Goal: Task Accomplishment & Management: Manage account settings

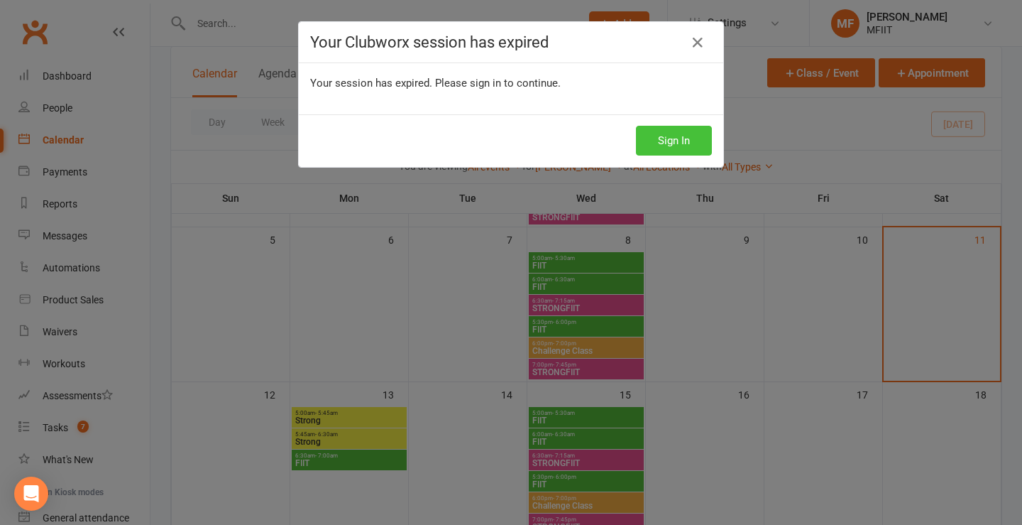
click at [680, 139] on button "Sign In" at bounding box center [674, 141] width 76 height 30
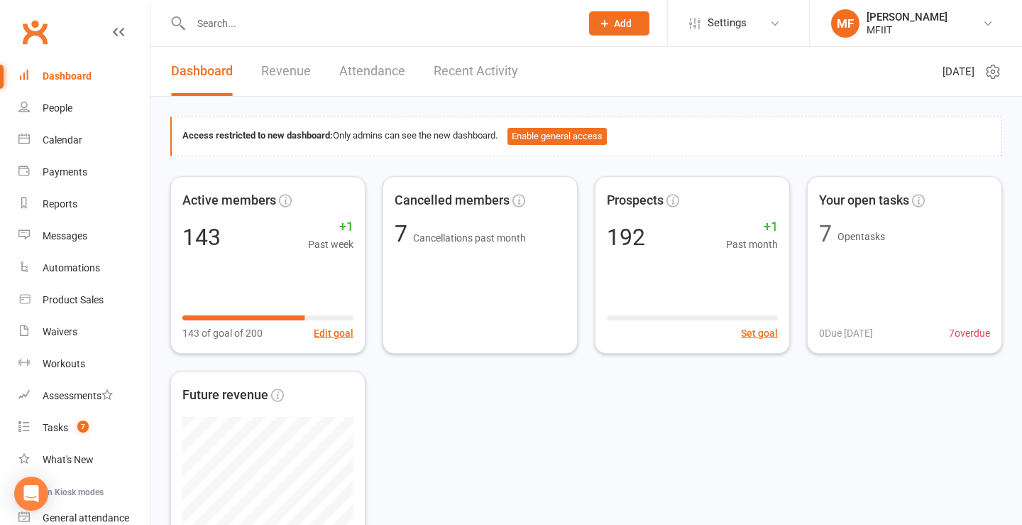
click at [60, 75] on div "Dashboard" at bounding box center [67, 75] width 49 height 11
click at [68, 133] on link "Calendar" at bounding box center [83, 140] width 131 height 32
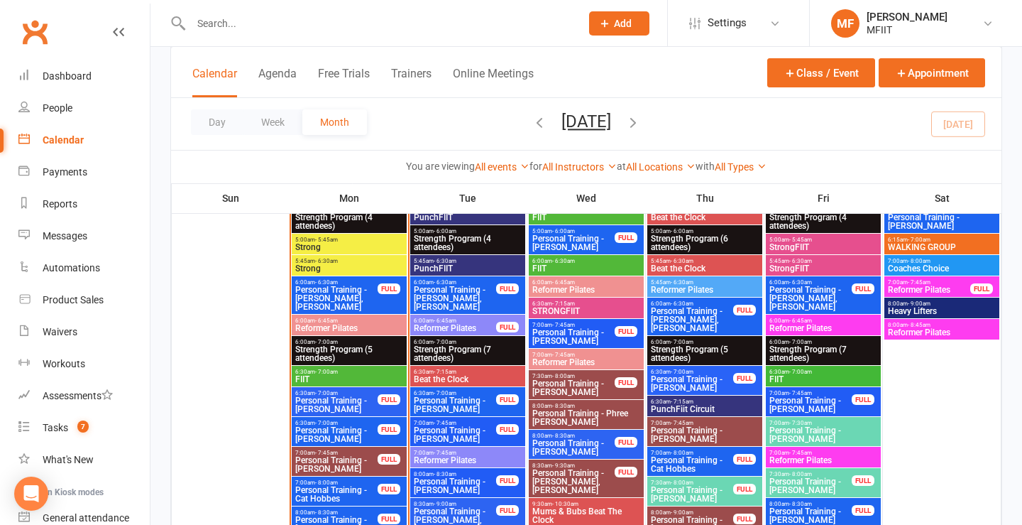
scroll to position [1489, 0]
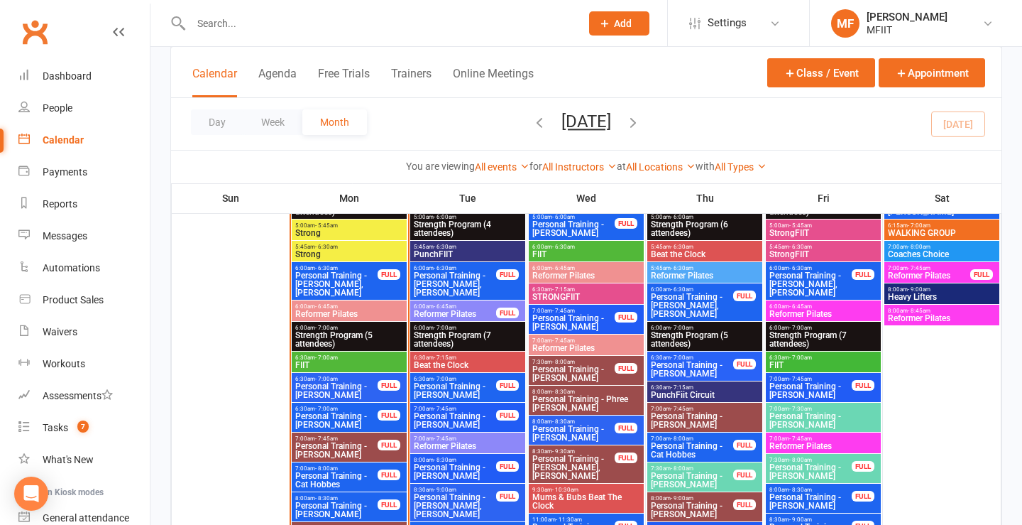
click at [909, 275] on span "Reformer Pilates" at bounding box center [929, 275] width 84 height 9
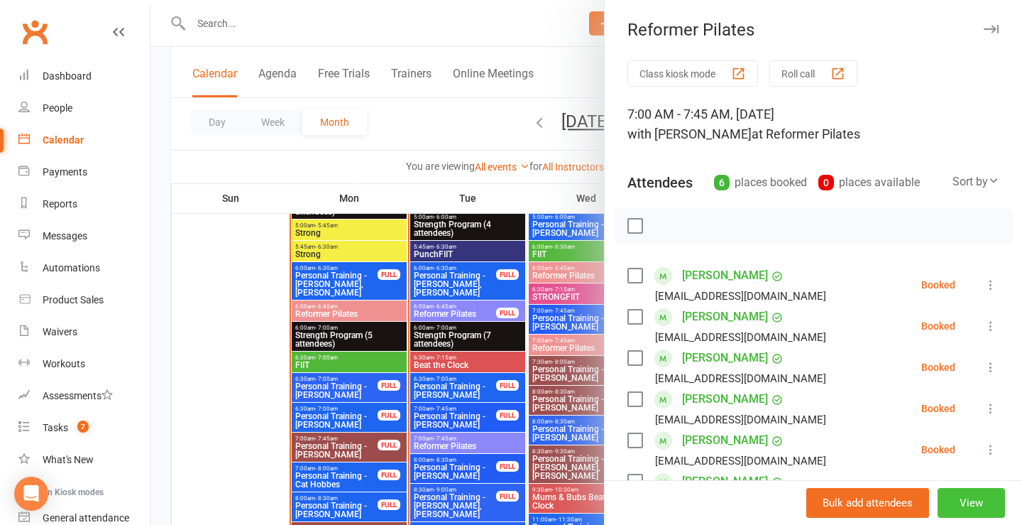
click at [960, 508] on button "View" at bounding box center [971, 503] width 67 height 30
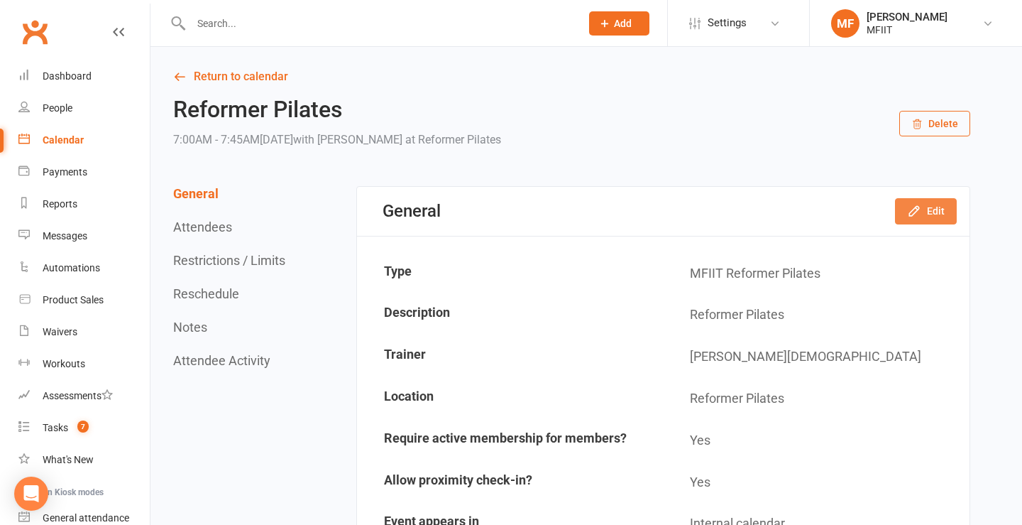
click at [931, 209] on button "Edit" at bounding box center [926, 211] width 62 height 26
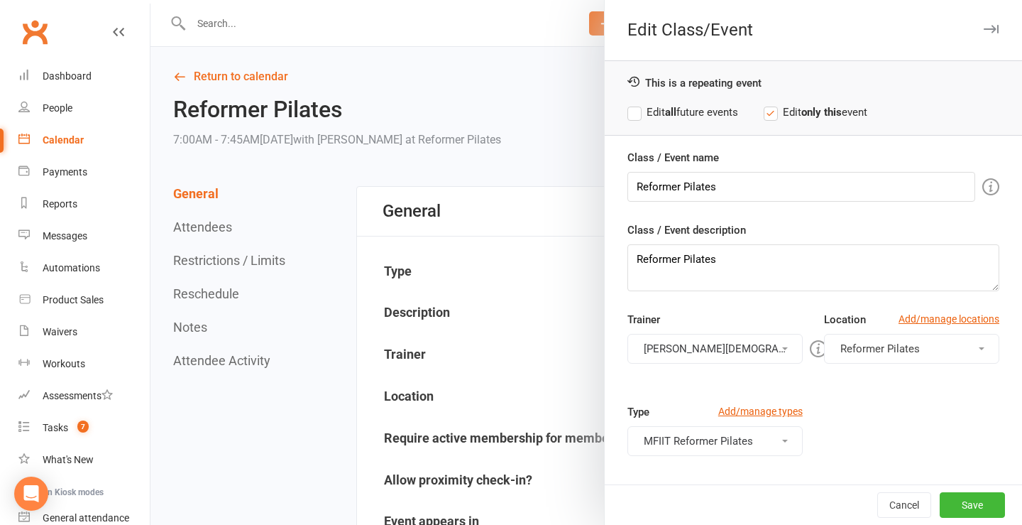
click at [683, 353] on button "[PERSON_NAME][DEMOGRAPHIC_DATA]" at bounding box center [714, 349] width 175 height 30
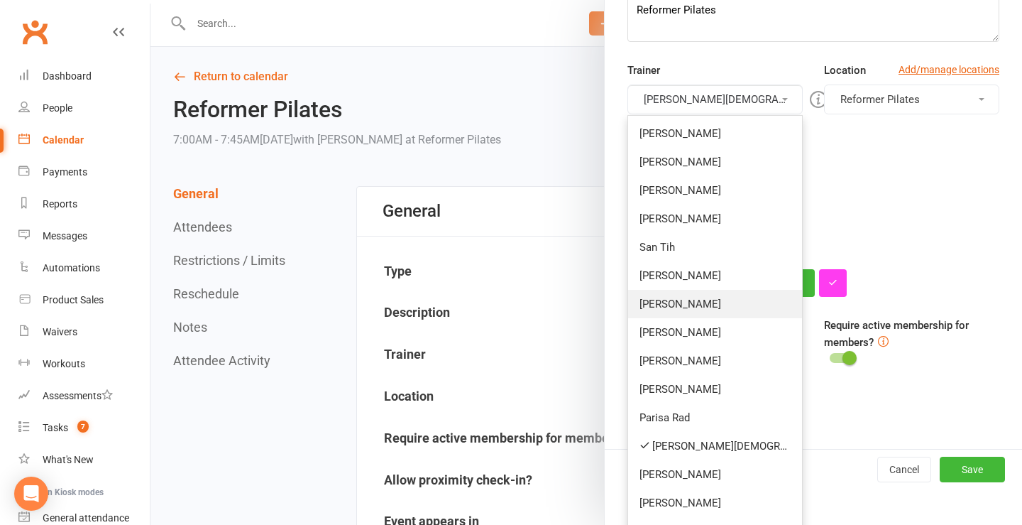
click at [666, 310] on link "[PERSON_NAME]" at bounding box center [715, 304] width 174 height 28
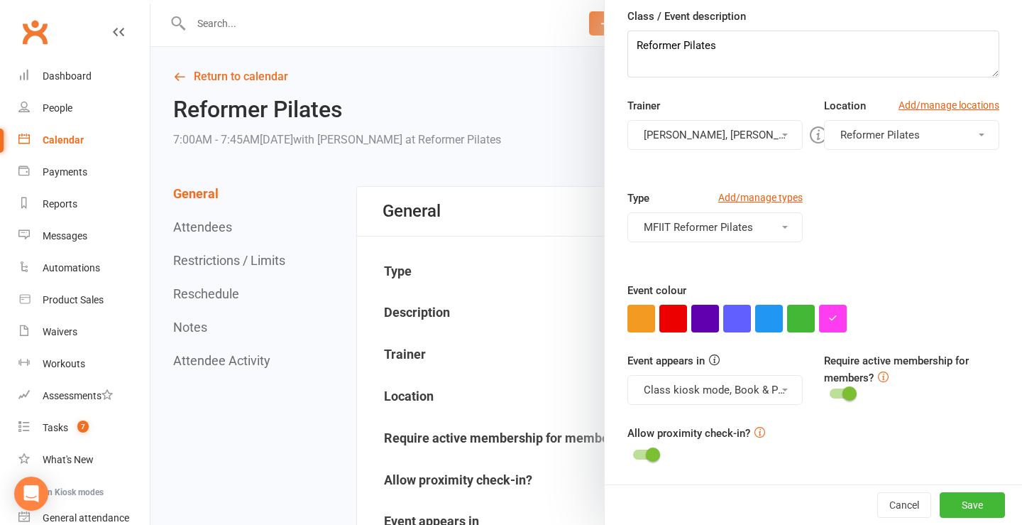
scroll to position [214, 0]
click at [696, 134] on button "[PERSON_NAME], [PERSON_NAME]" at bounding box center [714, 135] width 175 height 30
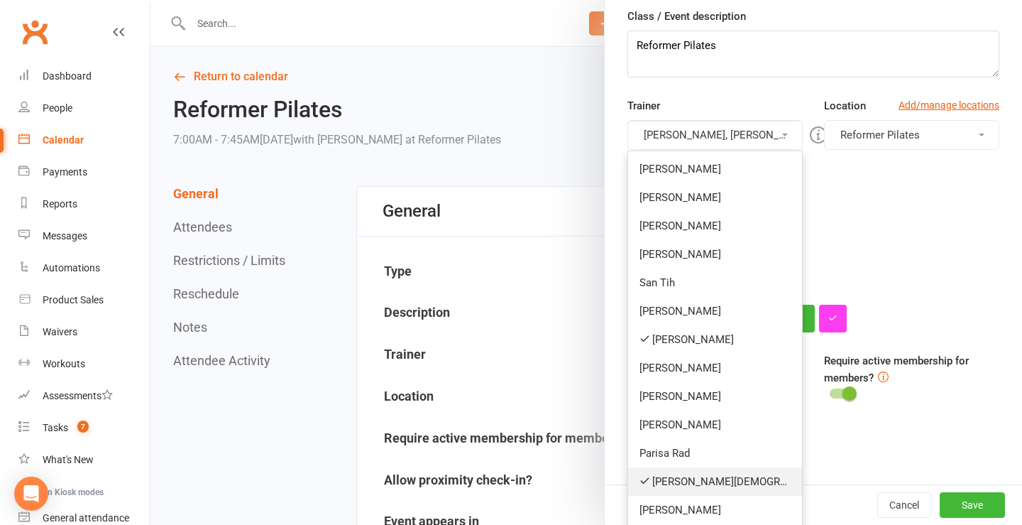
click at [662, 476] on link "[PERSON_NAME][DEMOGRAPHIC_DATA]" at bounding box center [715, 481] width 174 height 28
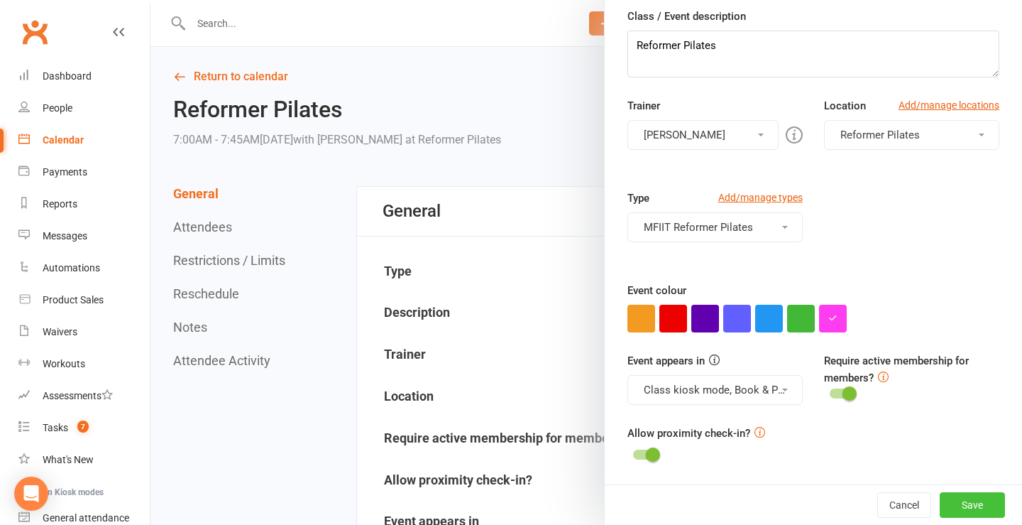
click at [971, 503] on button "Save" at bounding box center [972, 505] width 65 height 26
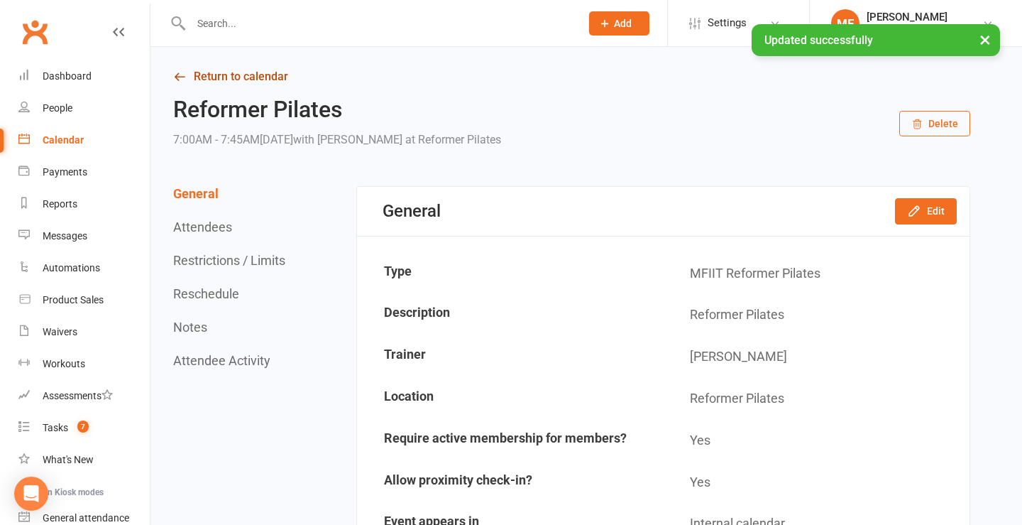
click at [196, 79] on link "Return to calendar" at bounding box center [571, 77] width 797 height 20
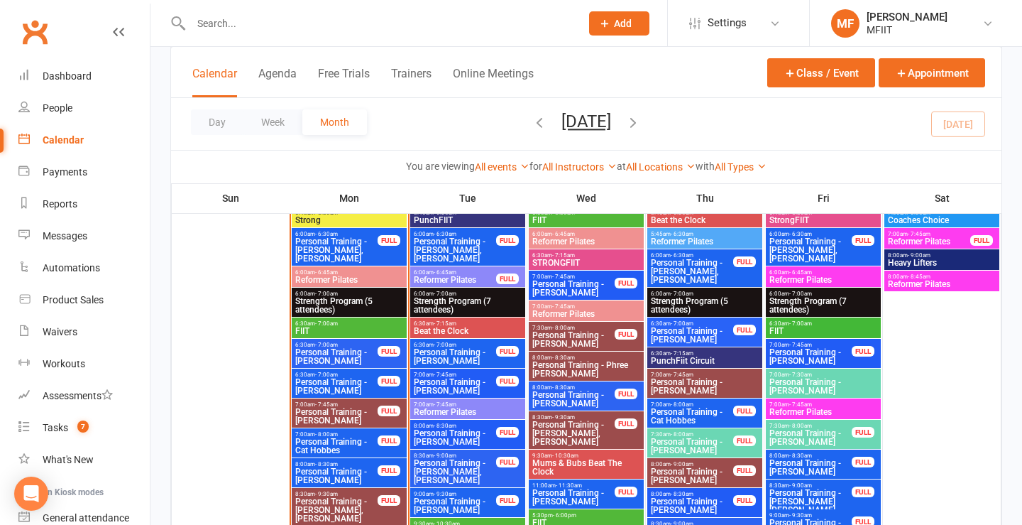
scroll to position [1511, 0]
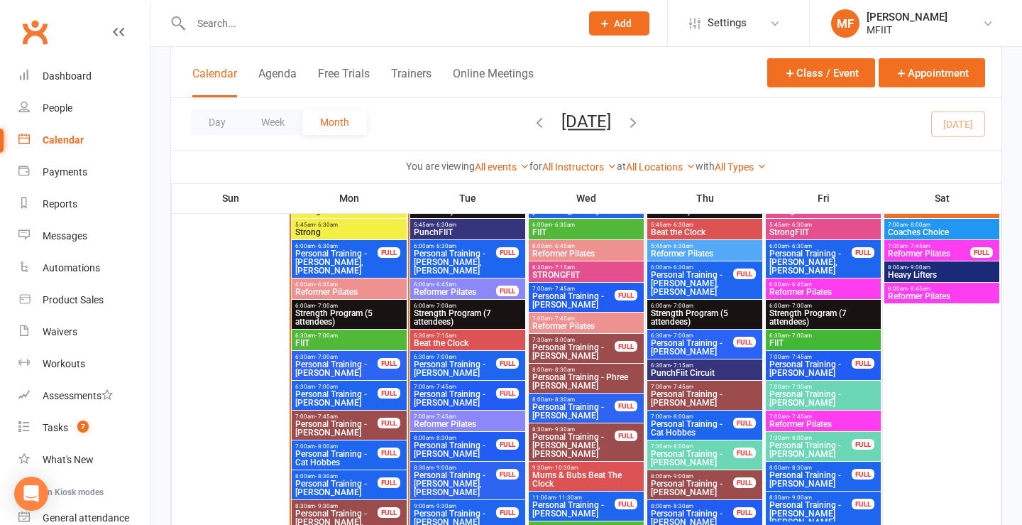
click at [921, 301] on div "8:00am - 8:45am Reformer Pilates" at bounding box center [941, 293] width 115 height 21
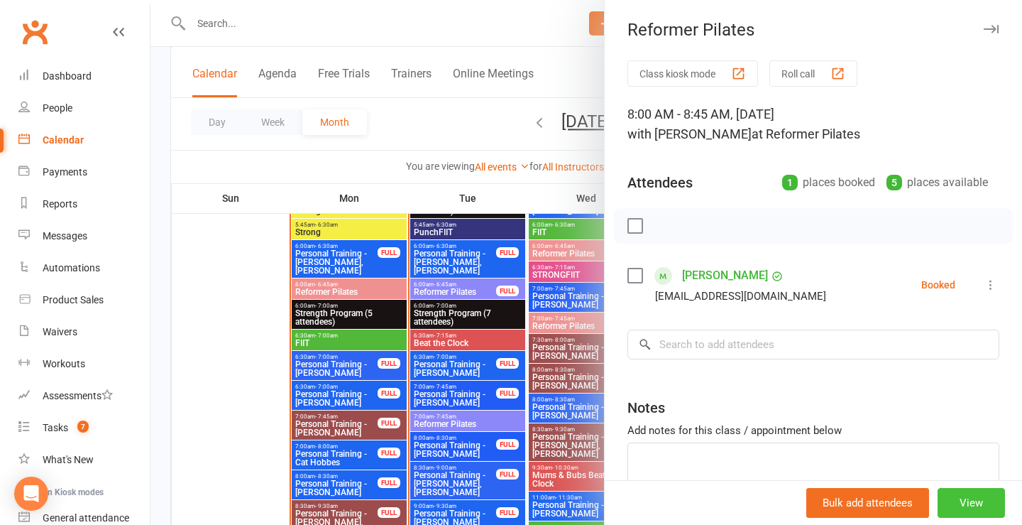
click at [972, 504] on button "View" at bounding box center [971, 503] width 67 height 30
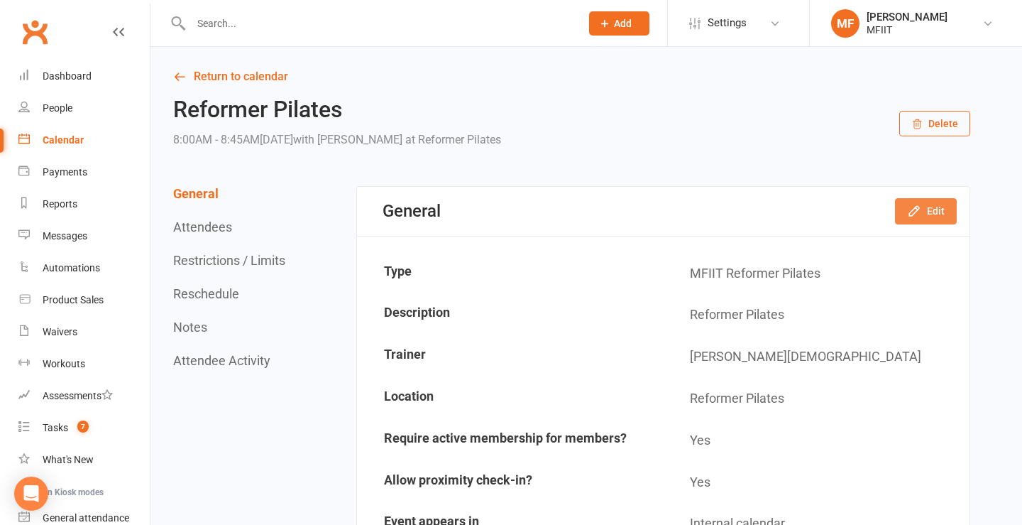
click at [928, 211] on button "Edit" at bounding box center [926, 211] width 62 height 26
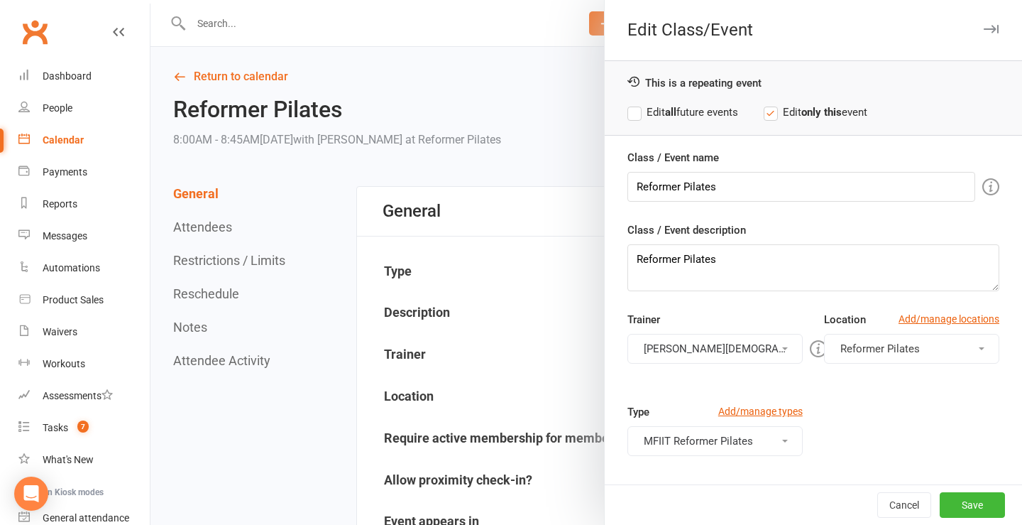
click at [679, 352] on button "[PERSON_NAME][DEMOGRAPHIC_DATA]" at bounding box center [714, 349] width 175 height 30
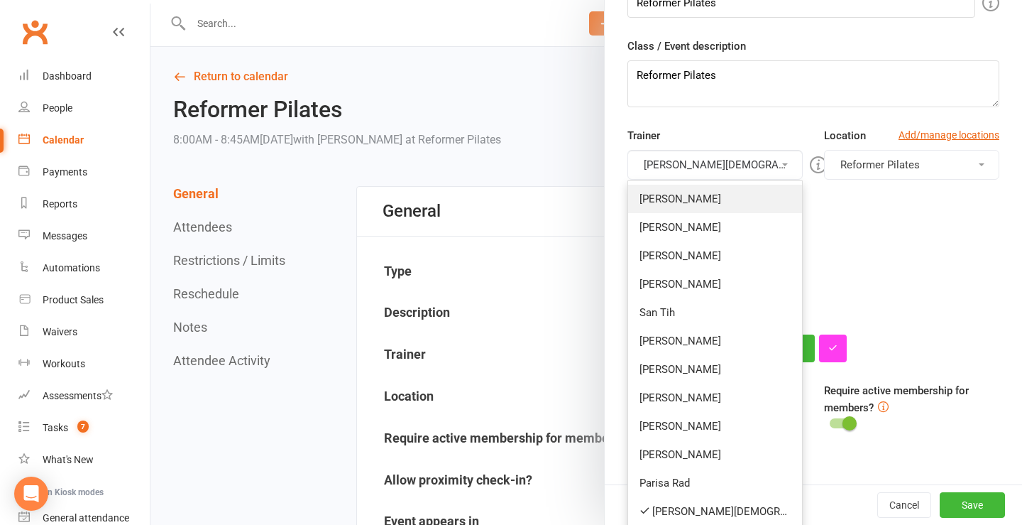
scroll to position [235, 0]
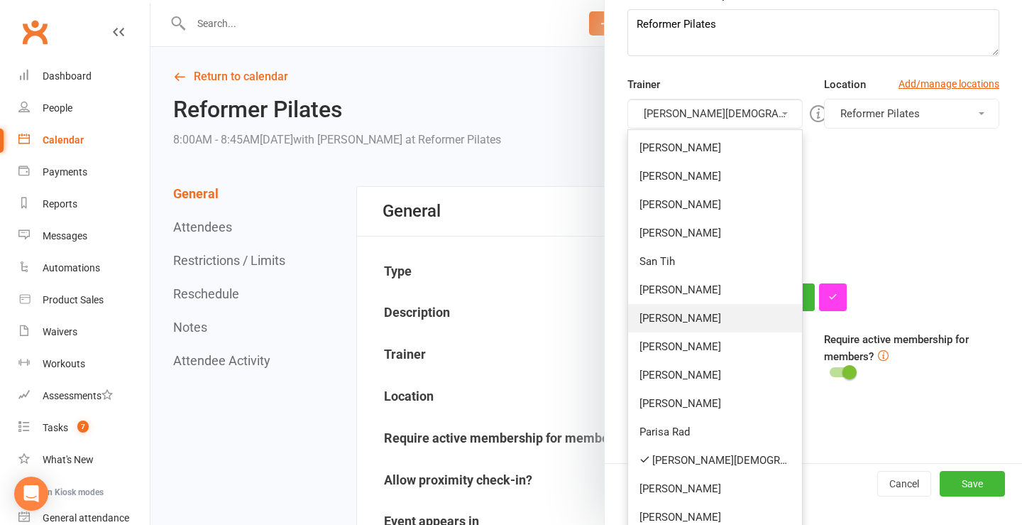
click at [668, 319] on link "[PERSON_NAME]" at bounding box center [715, 318] width 174 height 28
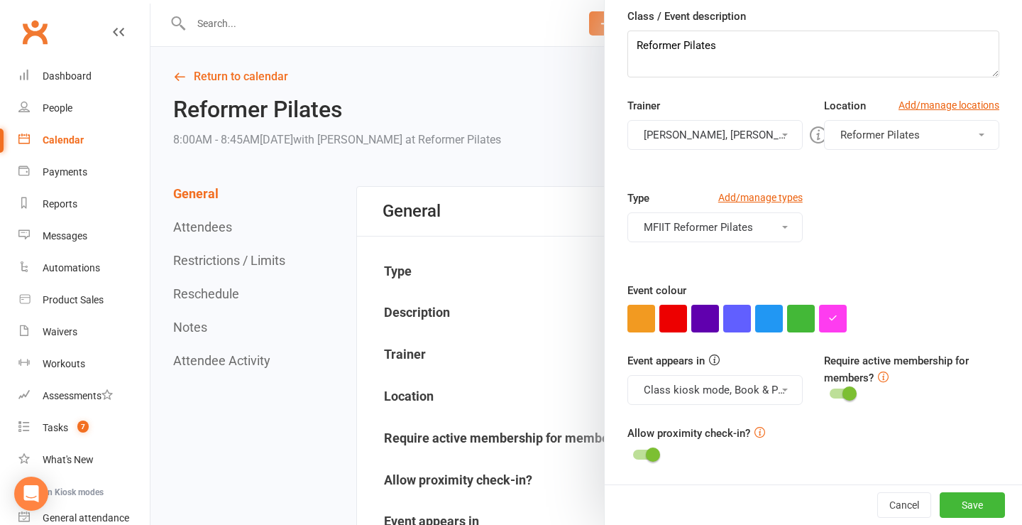
click at [686, 128] on button "[PERSON_NAME], [PERSON_NAME]" at bounding box center [714, 135] width 175 height 30
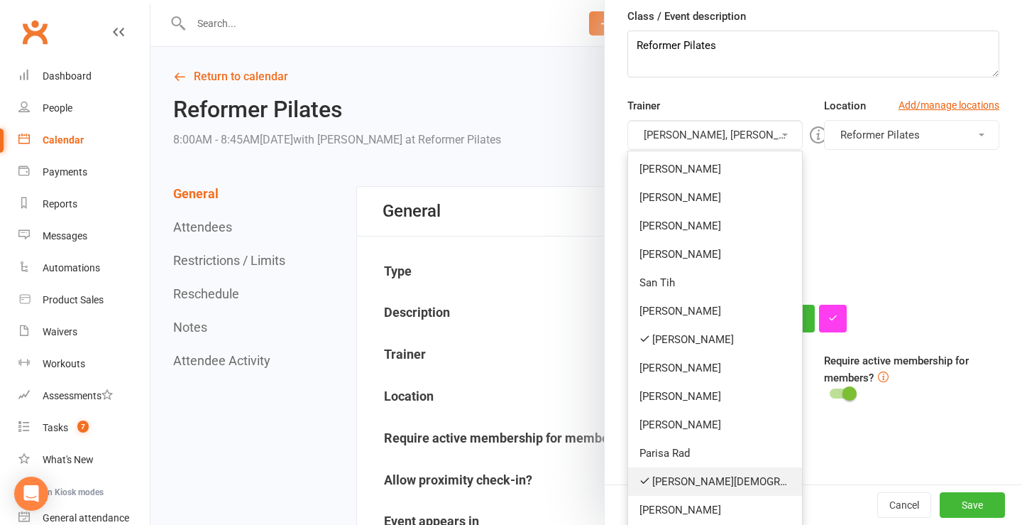
click at [669, 480] on link "[PERSON_NAME][DEMOGRAPHIC_DATA]" at bounding box center [715, 481] width 174 height 28
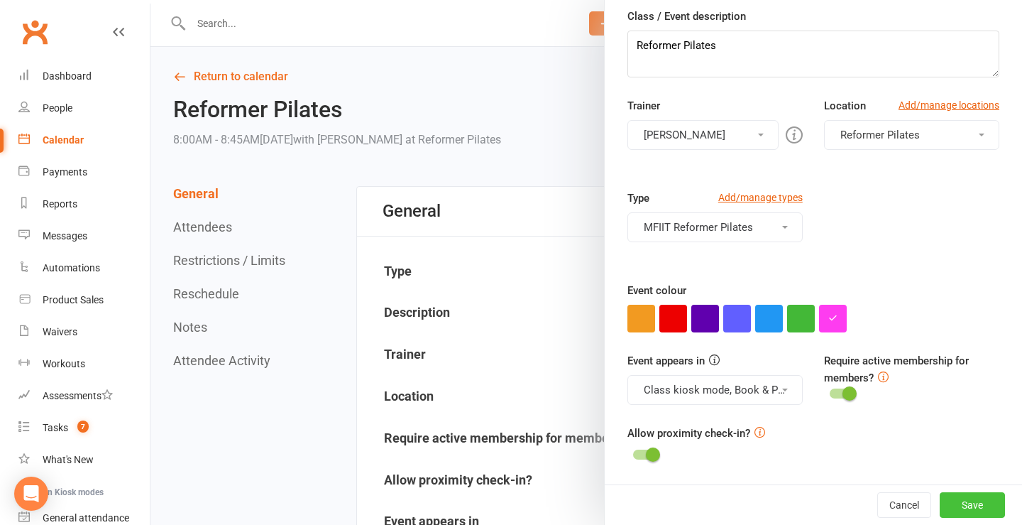
click at [977, 507] on button "Save" at bounding box center [972, 505] width 65 height 26
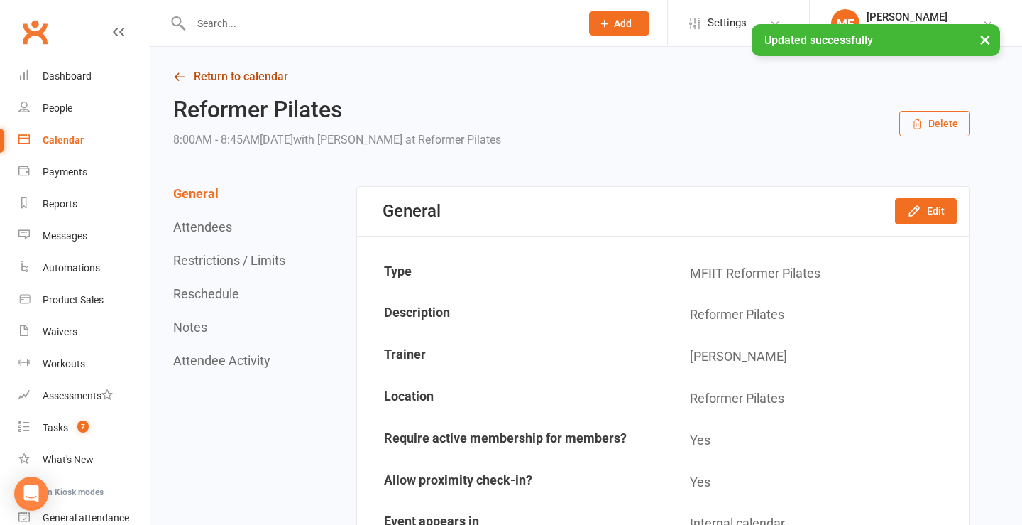
click at [184, 75] on icon at bounding box center [179, 76] width 13 height 13
